Goal: Transaction & Acquisition: Book appointment/travel/reservation

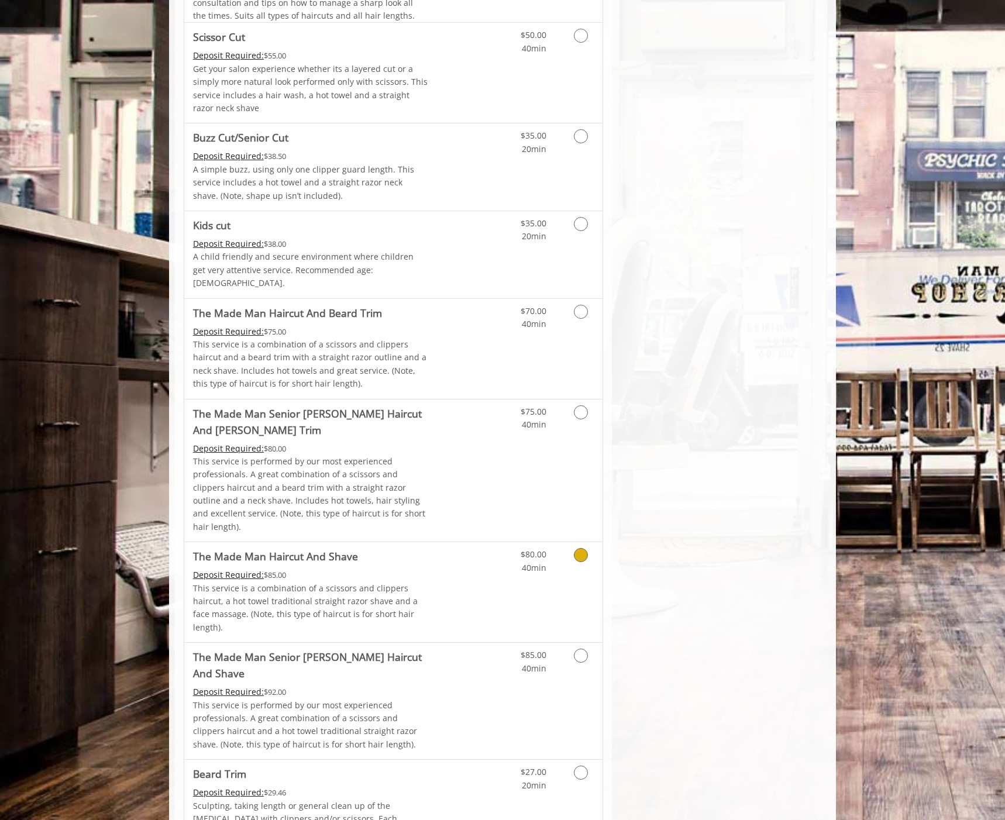
scroll to position [789, 0]
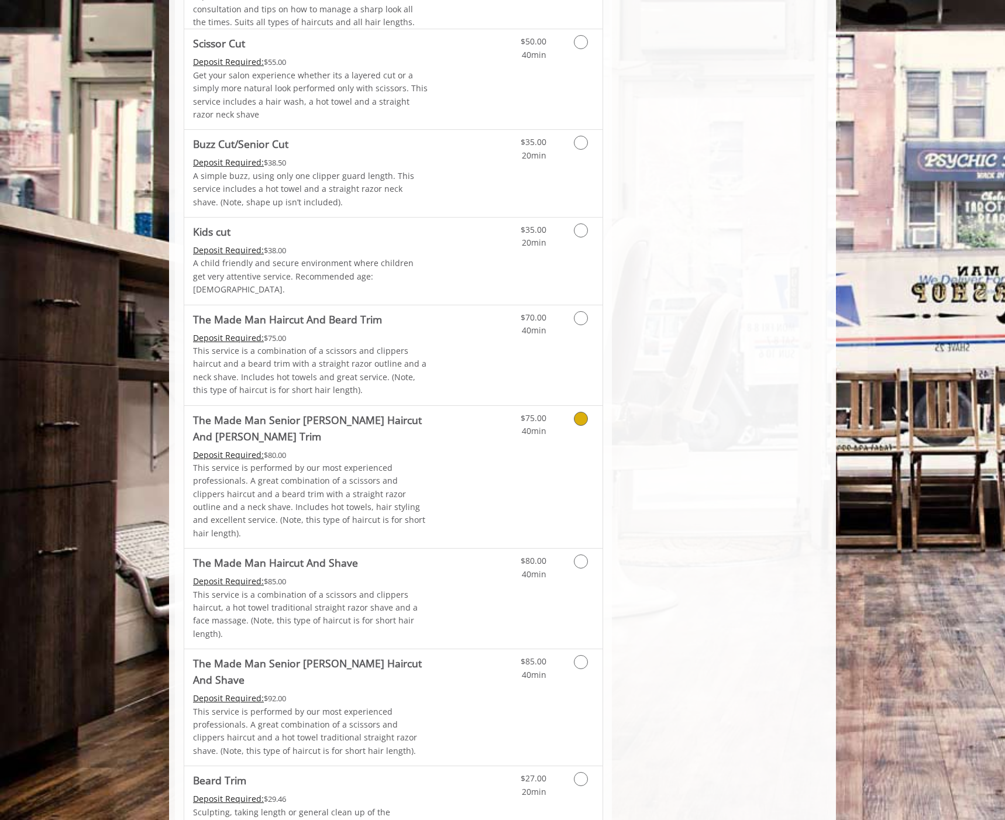
click at [429, 425] on link "Discounted Price" at bounding box center [463, 477] width 70 height 143
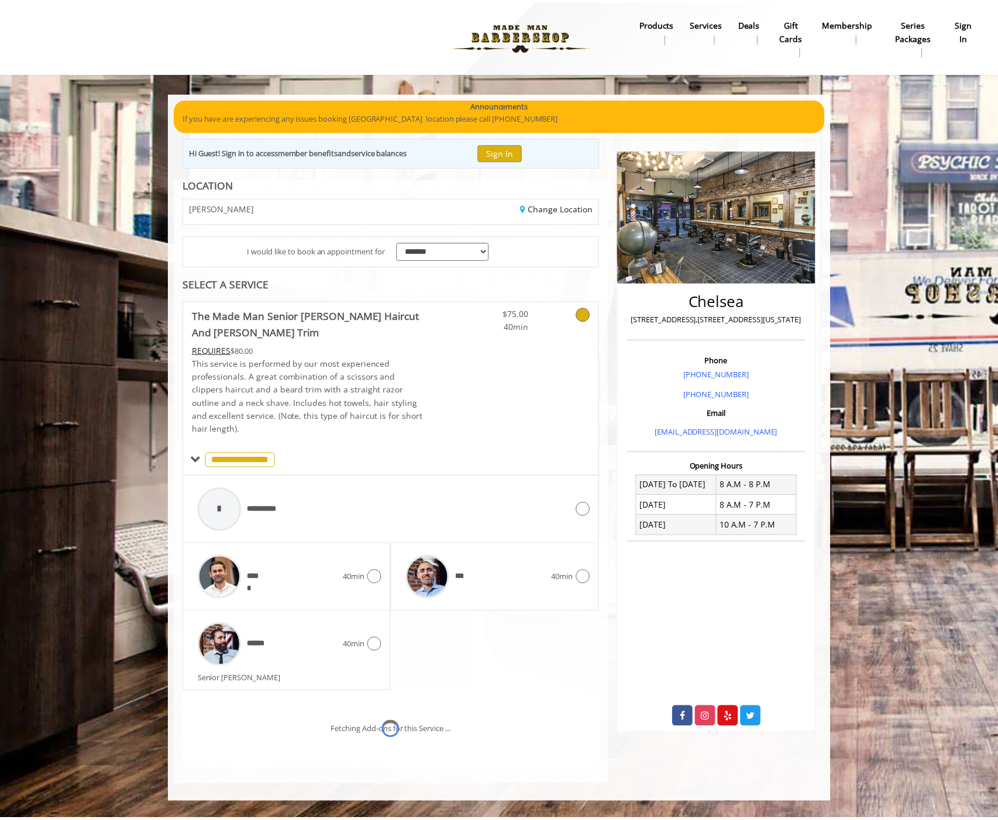
scroll to position [31, 0]
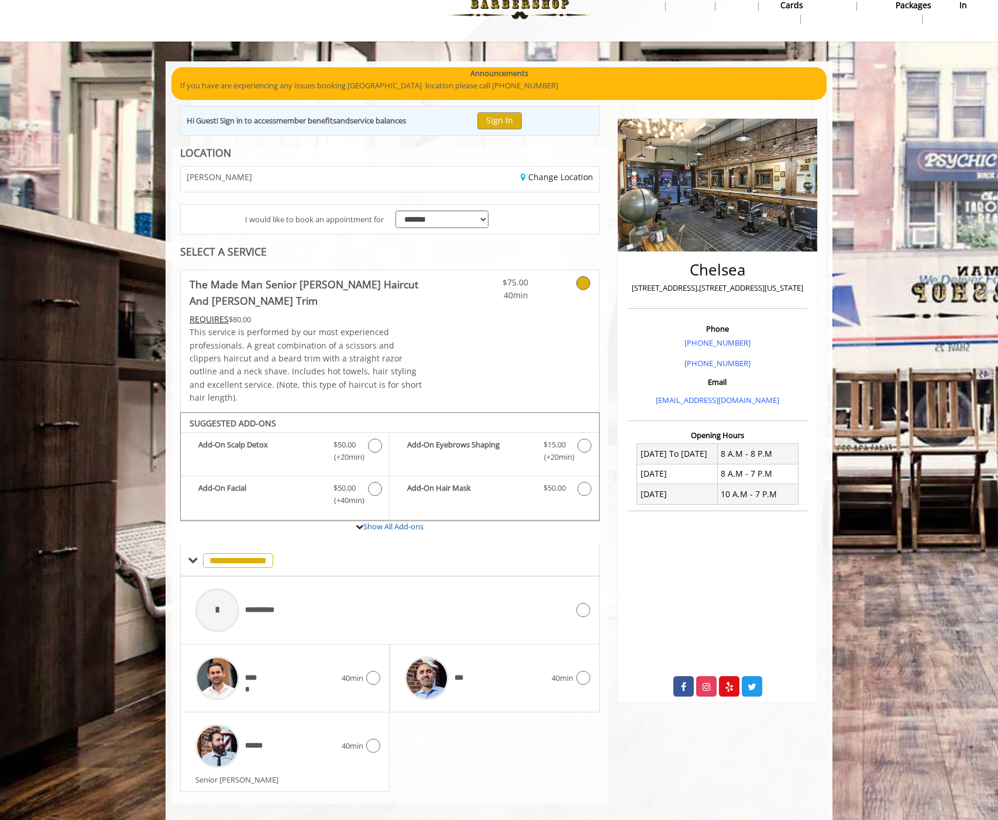
click at [324, 774] on div "Senior [PERSON_NAME]" at bounding box center [287, 780] width 185 height 12
click at [356, 740] on span "40min" at bounding box center [353, 746] width 22 height 12
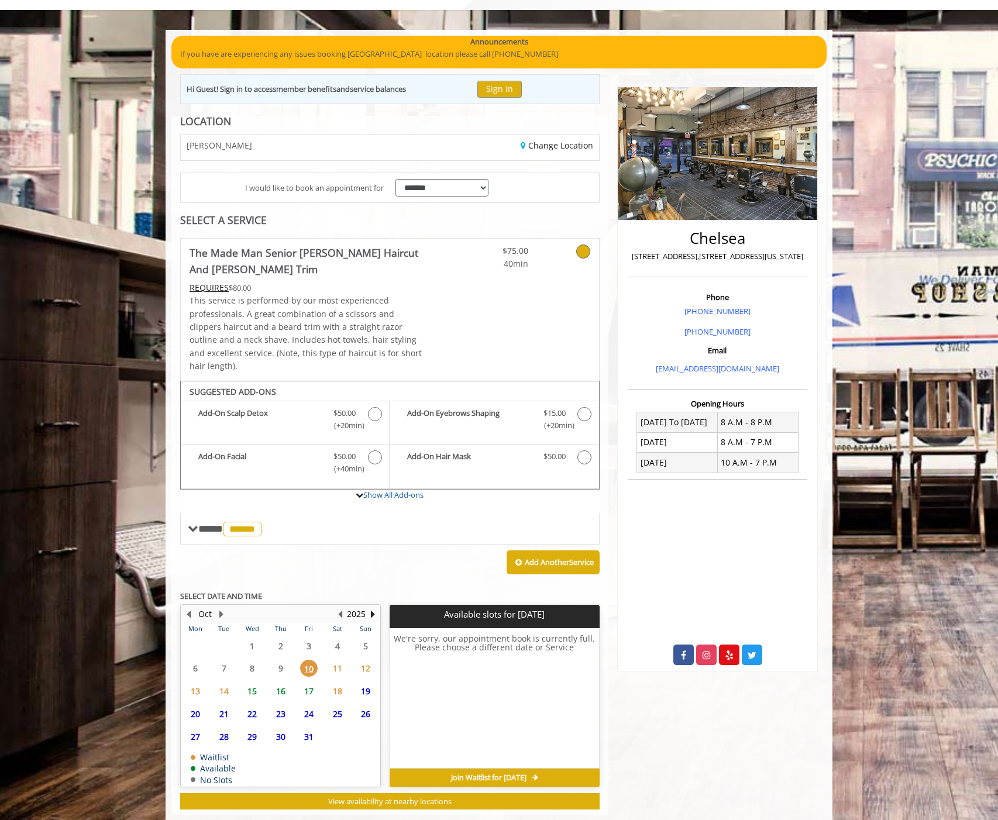
scroll to position [74, 0]
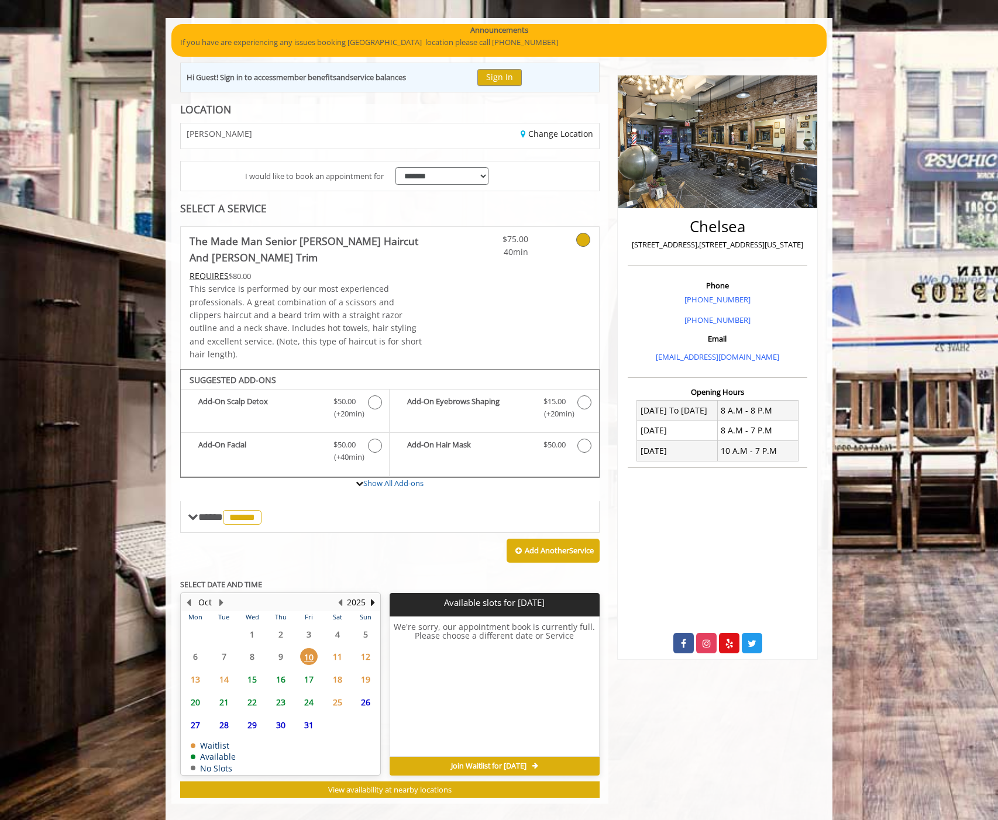
click at [336, 648] on span "11" at bounding box center [338, 656] width 18 height 17
click at [308, 671] on span "17" at bounding box center [309, 679] width 18 height 17
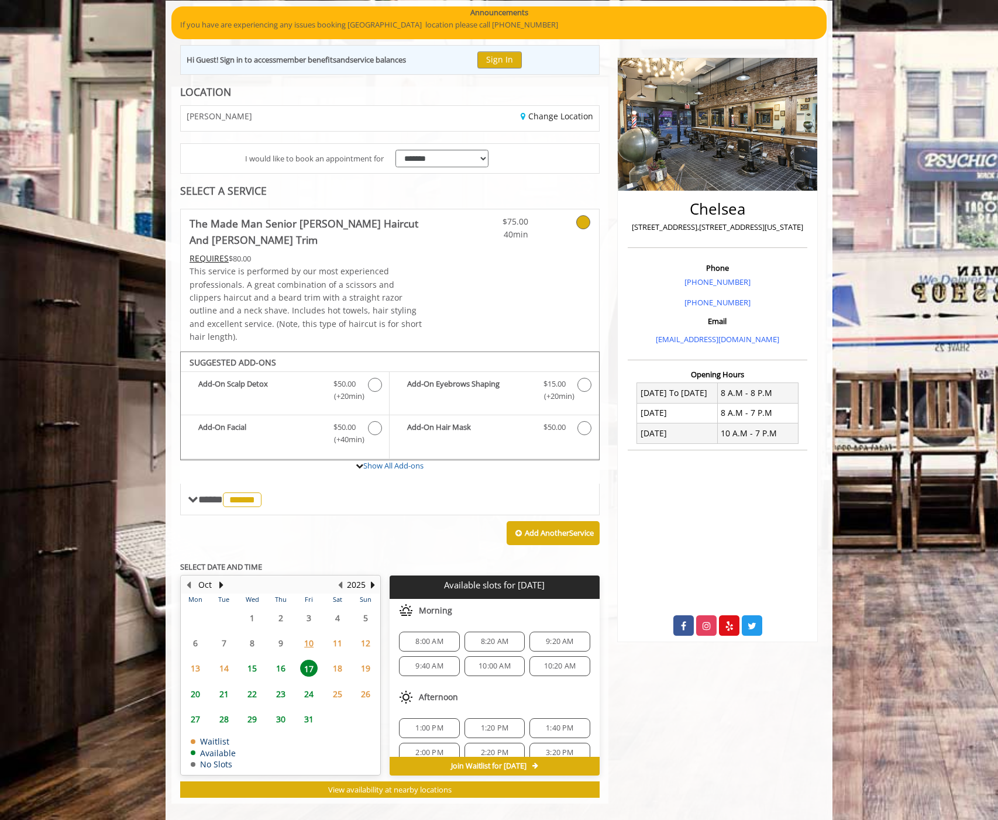
click at [308, 635] on span "10" at bounding box center [309, 643] width 18 height 17
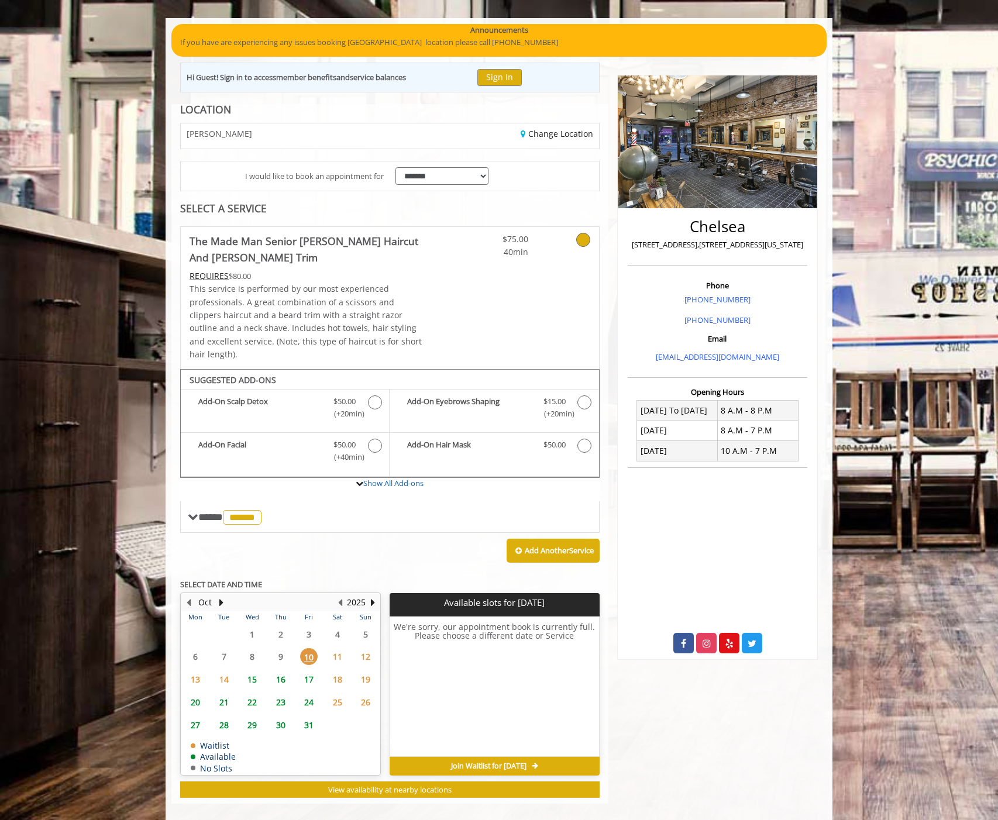
click at [305, 671] on span "17" at bounding box center [309, 679] width 18 height 17
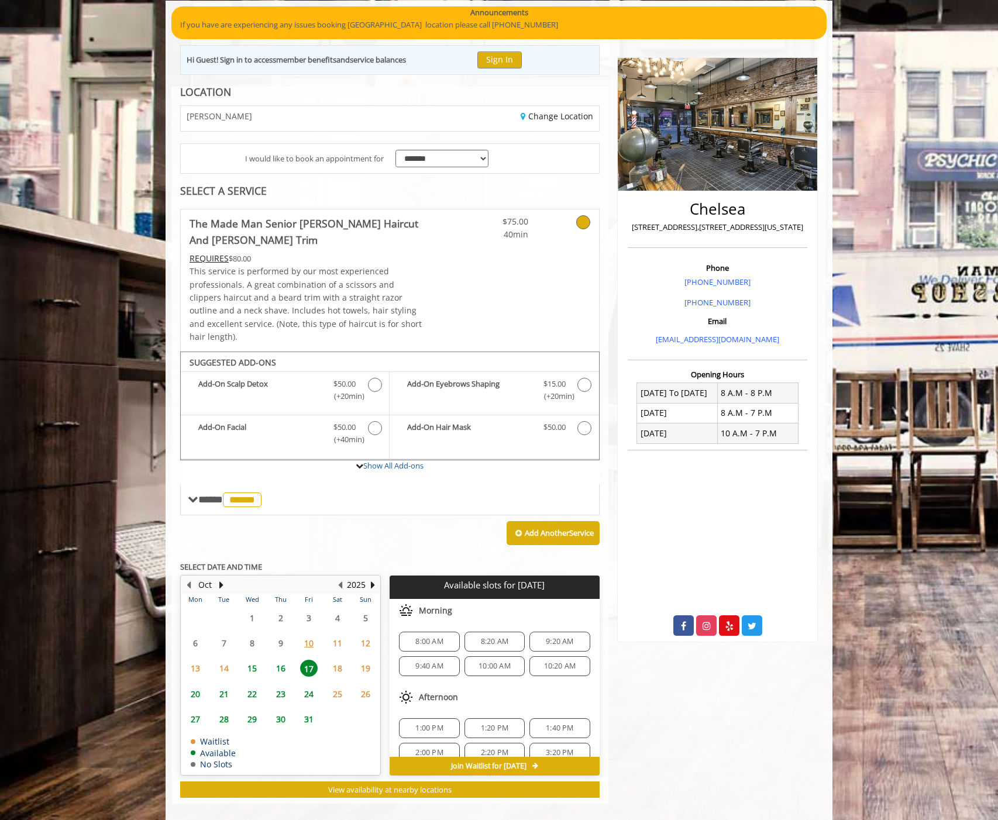
click at [411, 637] on span "8:00 AM" at bounding box center [429, 641] width 50 height 9
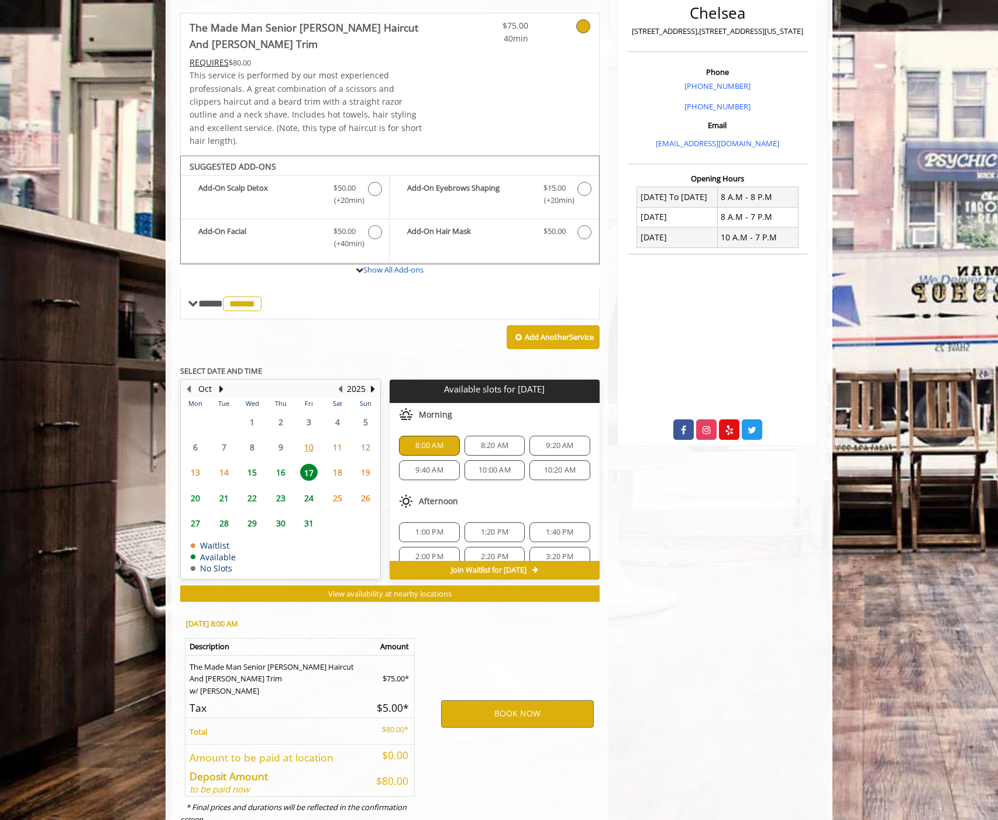
scroll to position [315, 0]
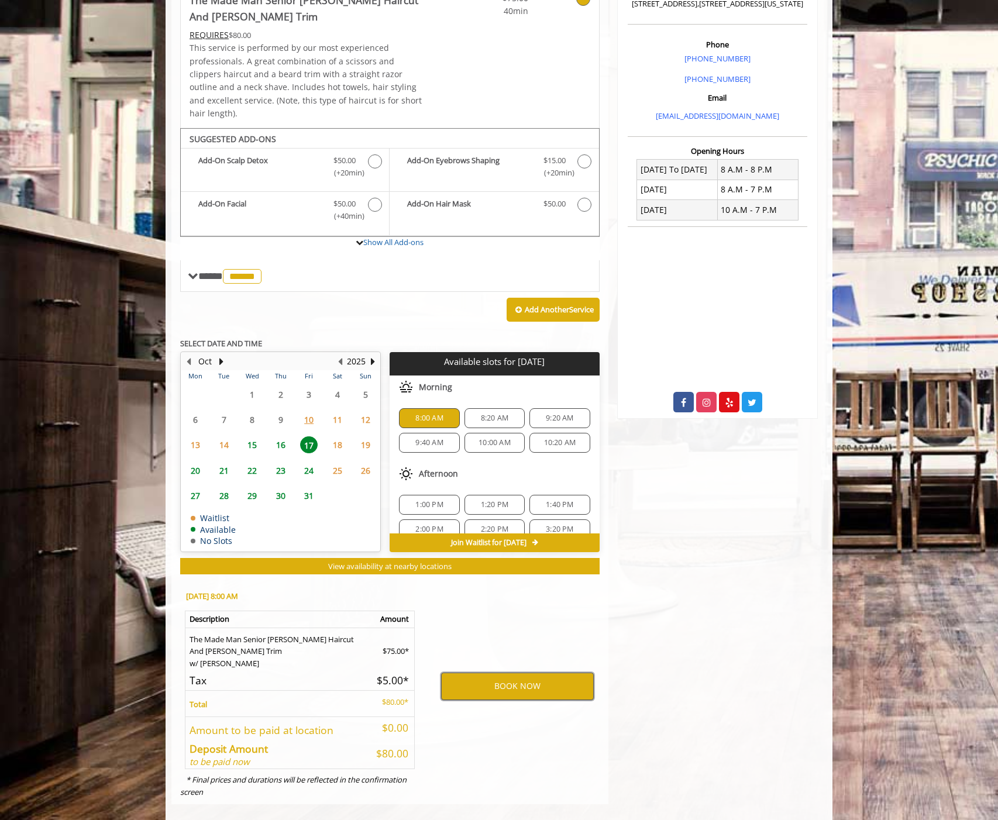
click at [493, 678] on button "BOOK NOW" at bounding box center [517, 686] width 153 height 27
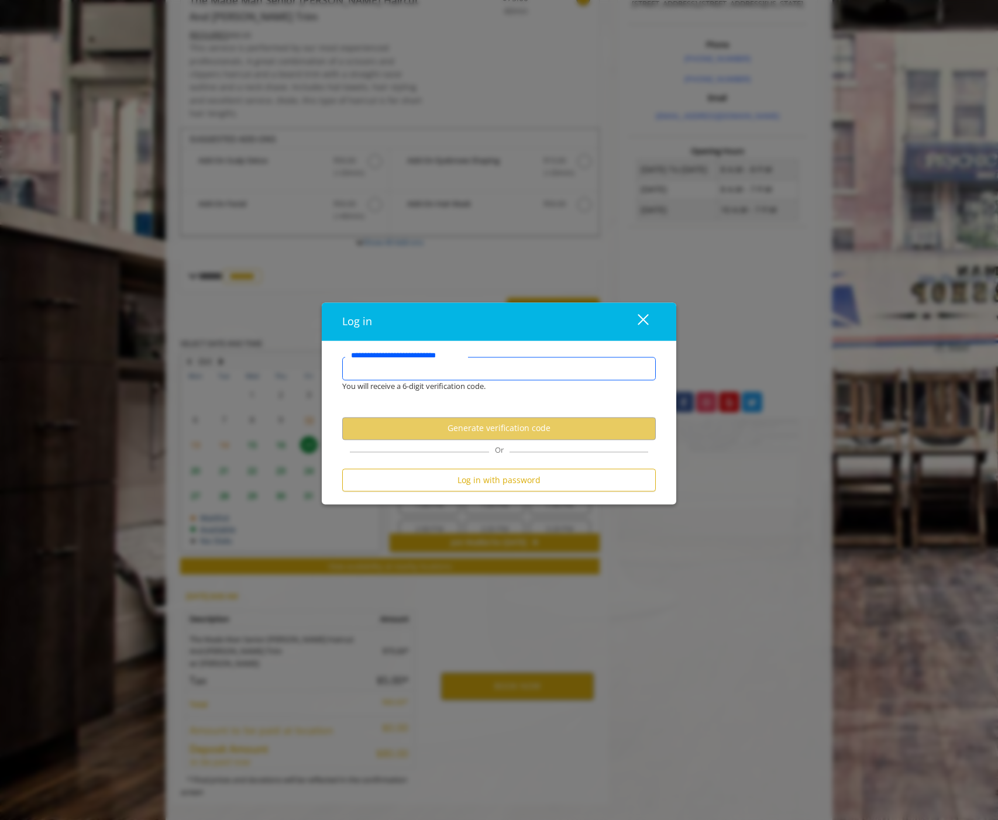
click at [444, 368] on input "**********" at bounding box center [499, 369] width 314 height 23
click at [398, 372] on input "**********" at bounding box center [499, 369] width 314 height 23
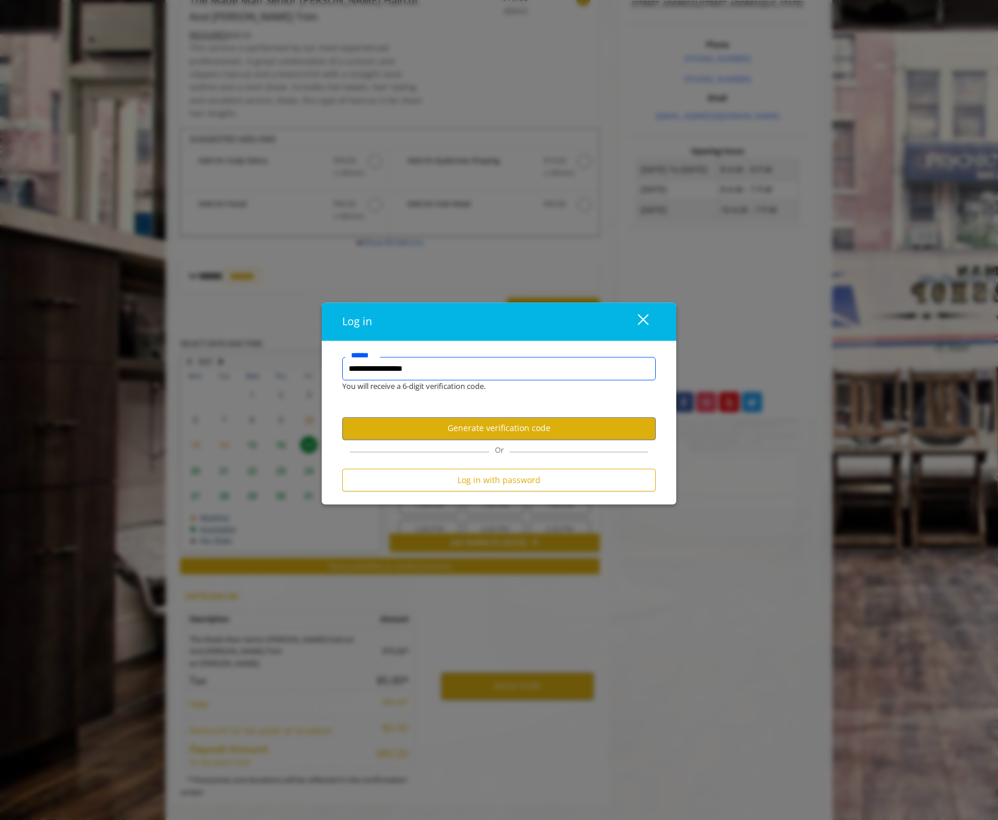
type input "**********"
drag, startPoint x: 400, startPoint y: 396, endPoint x: 442, endPoint y: 463, distance: 78.6
click at [401, 398] on form "**********" at bounding box center [499, 428] width 314 height 140
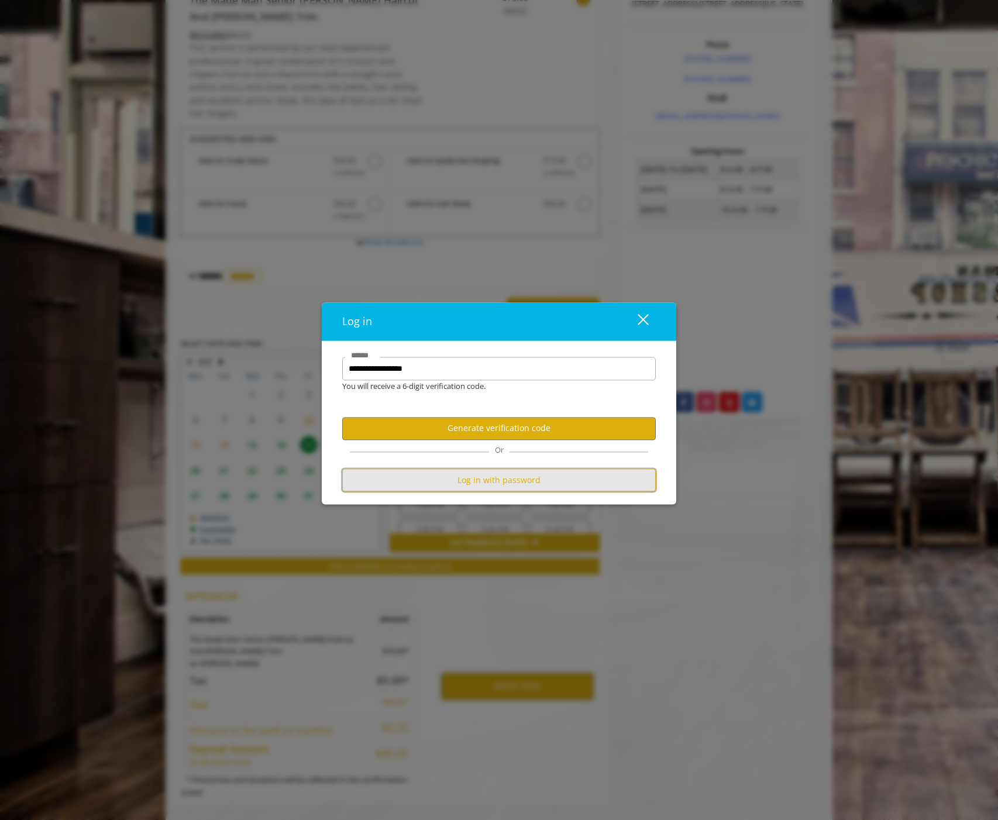
click at [452, 475] on button "Log in with password" at bounding box center [499, 480] width 314 height 23
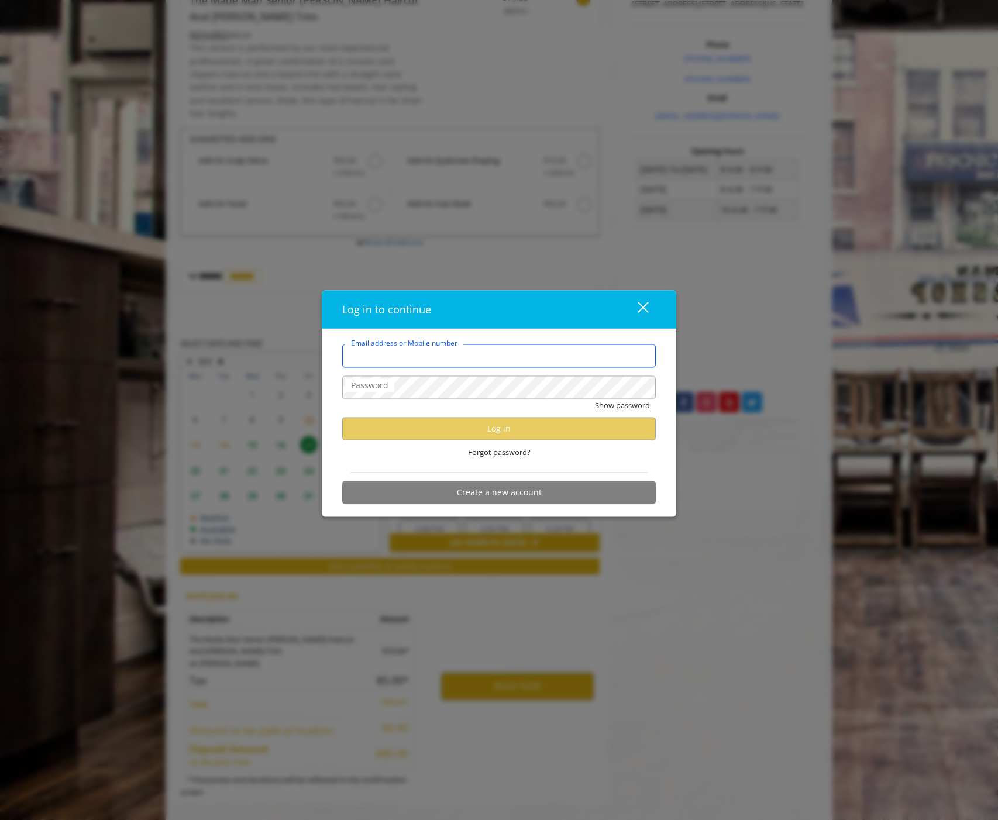
type input "**********"
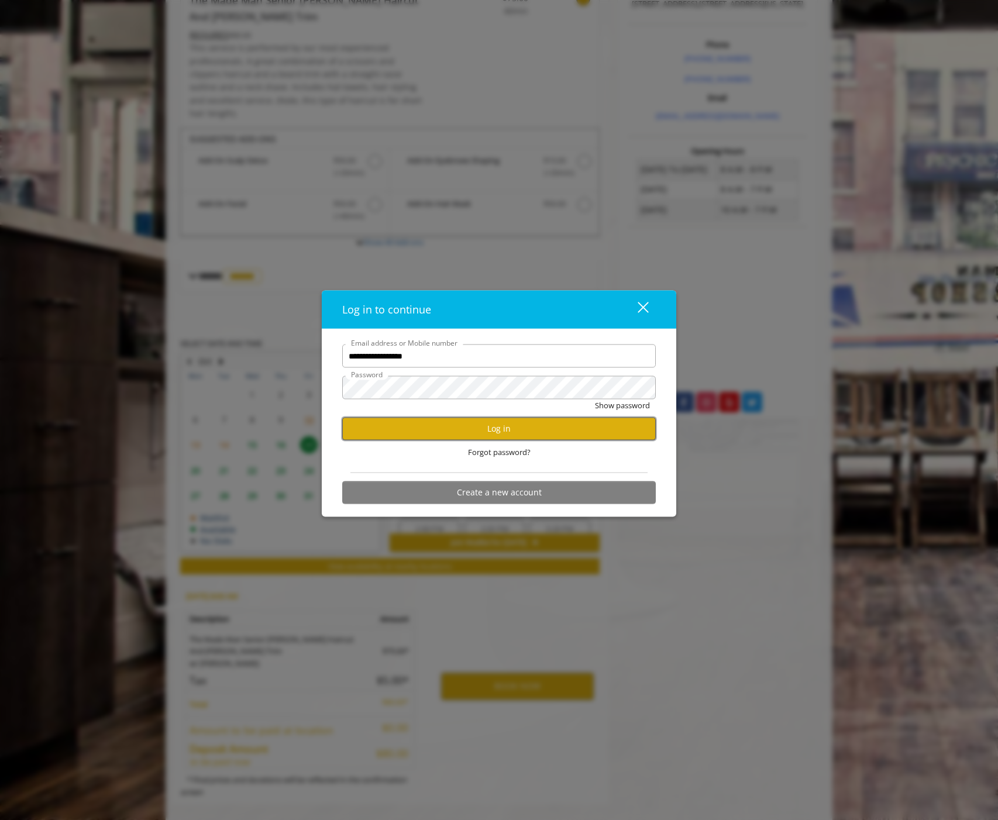
click at [410, 421] on button "Log in" at bounding box center [499, 429] width 314 height 23
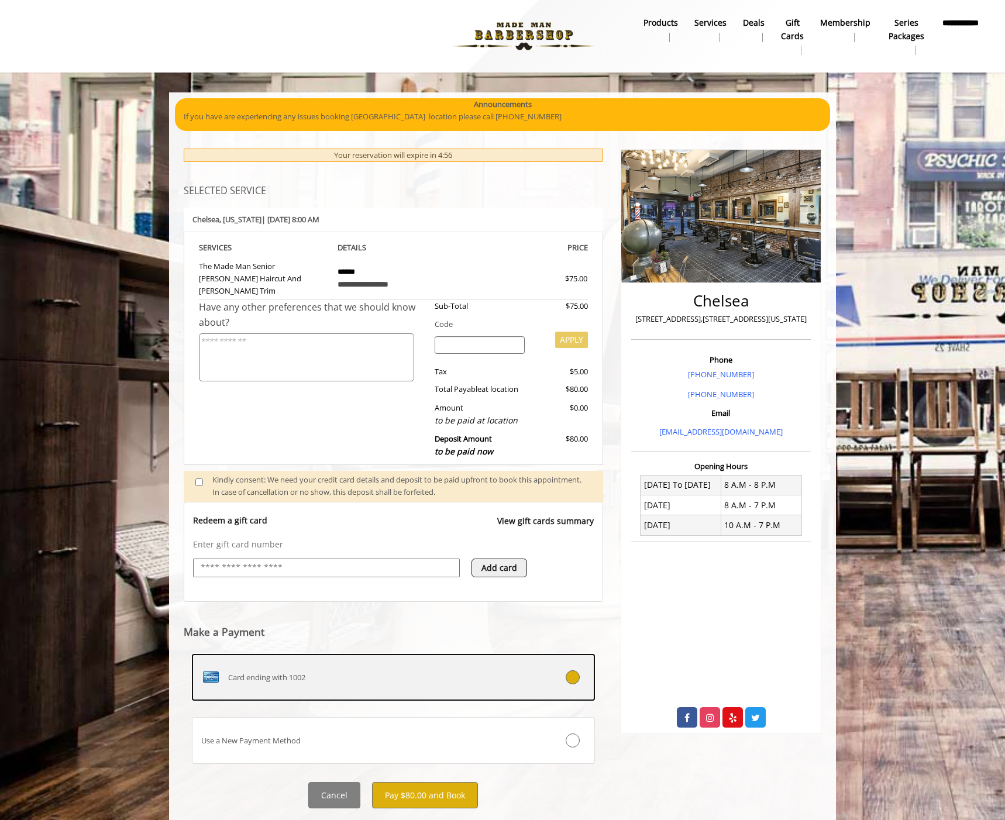
scroll to position [18, 0]
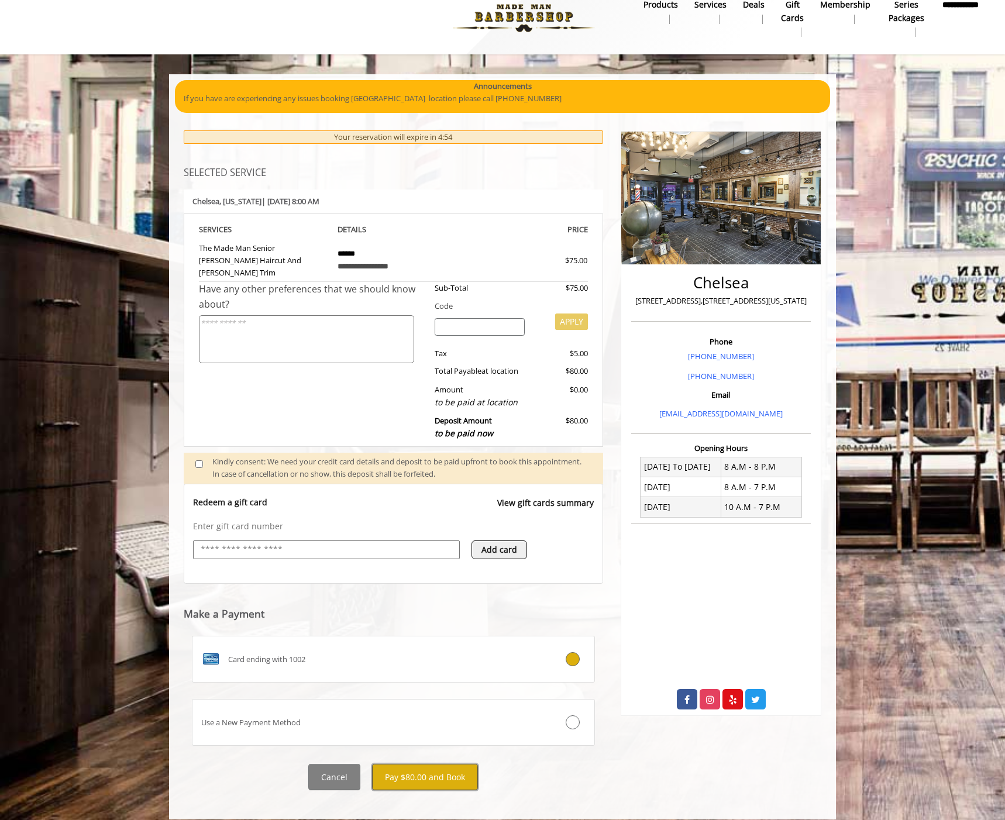
click at [422, 771] on button "Pay $80.00 and Book" at bounding box center [425, 777] width 106 height 26
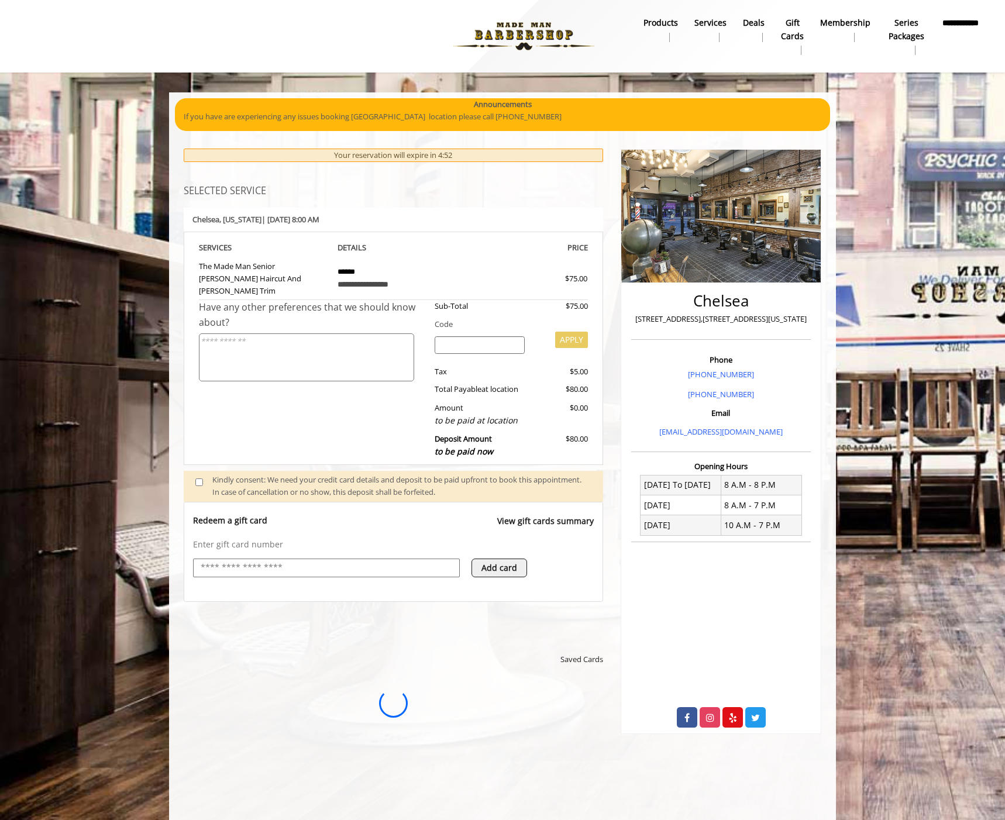
scroll to position [0, 0]
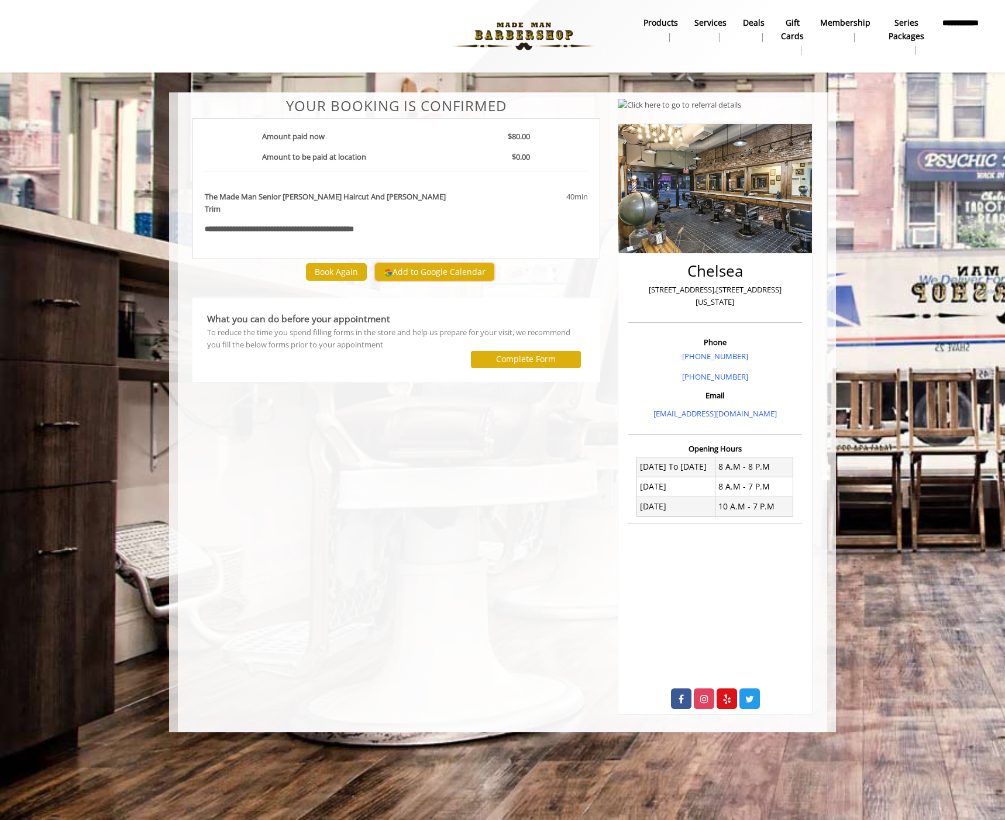
click at [431, 263] on button "Add to Google Calendar" at bounding box center [434, 272] width 119 height 18
click at [436, 263] on button "Add to Google Calendar" at bounding box center [434, 272] width 119 height 18
